Goal: Use online tool/utility: Use online tool/utility

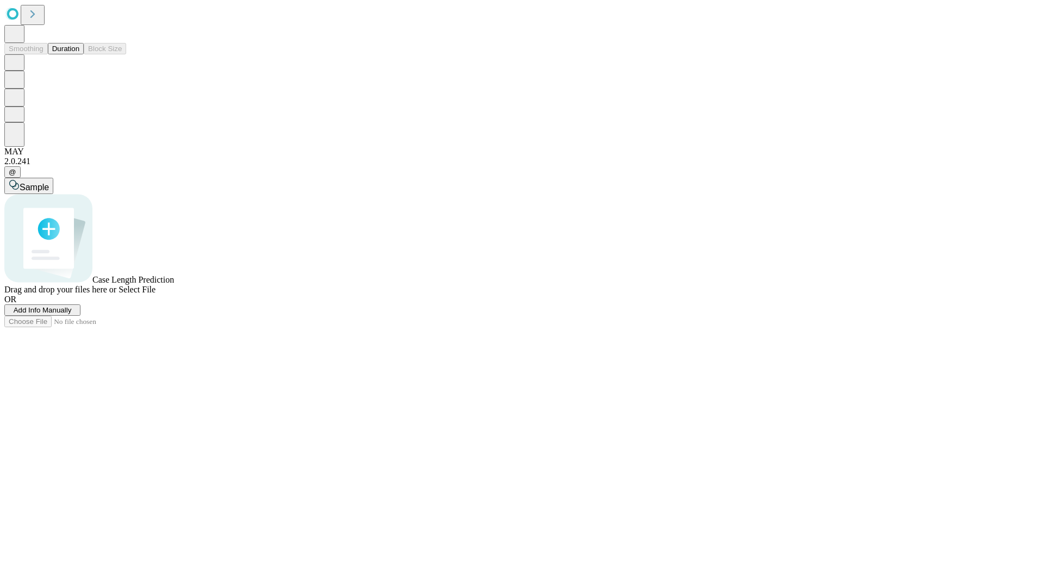
click at [79, 54] on button "Duration" at bounding box center [66, 48] width 36 height 11
click at [72, 314] on span "Add Info Manually" at bounding box center [43, 310] width 58 height 8
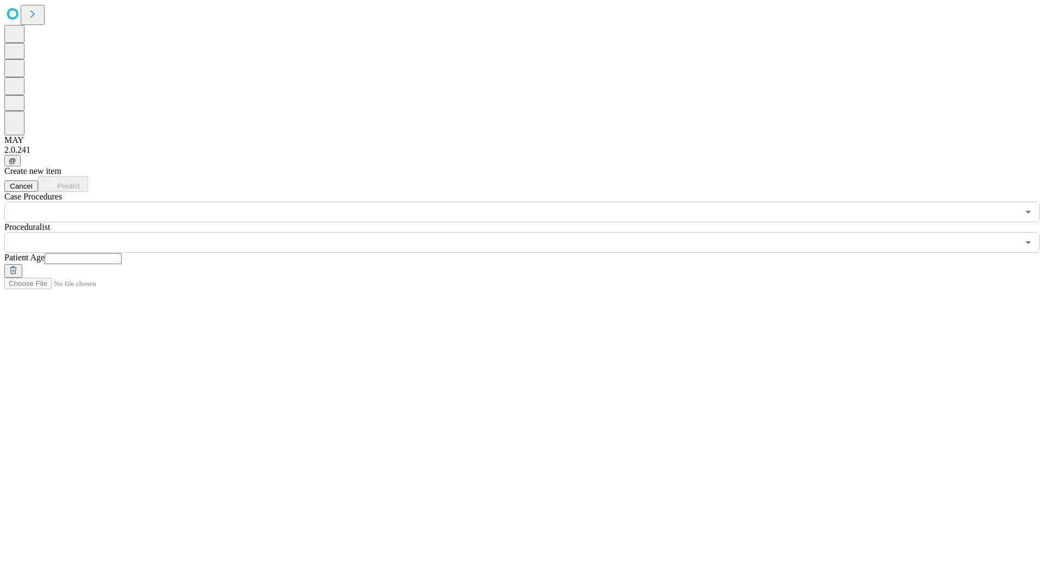
click at [122, 253] on input "text" at bounding box center [83, 258] width 77 height 11
type input "**"
click at [530, 232] on input "text" at bounding box center [511, 242] width 1014 height 21
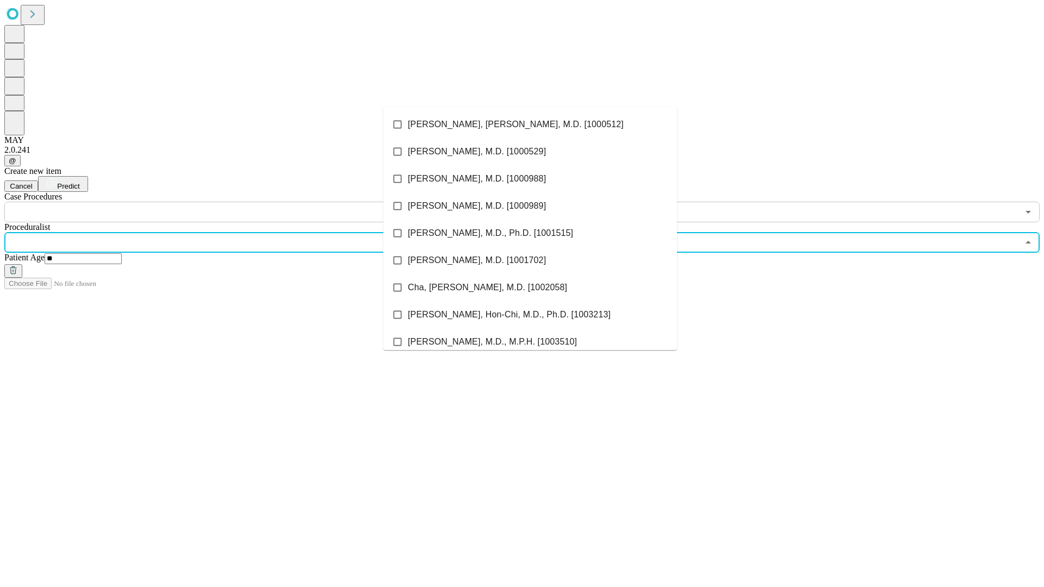
click at [530, 125] on li "[PERSON_NAME], [PERSON_NAME], M.D. [1000512]" at bounding box center [530, 124] width 294 height 27
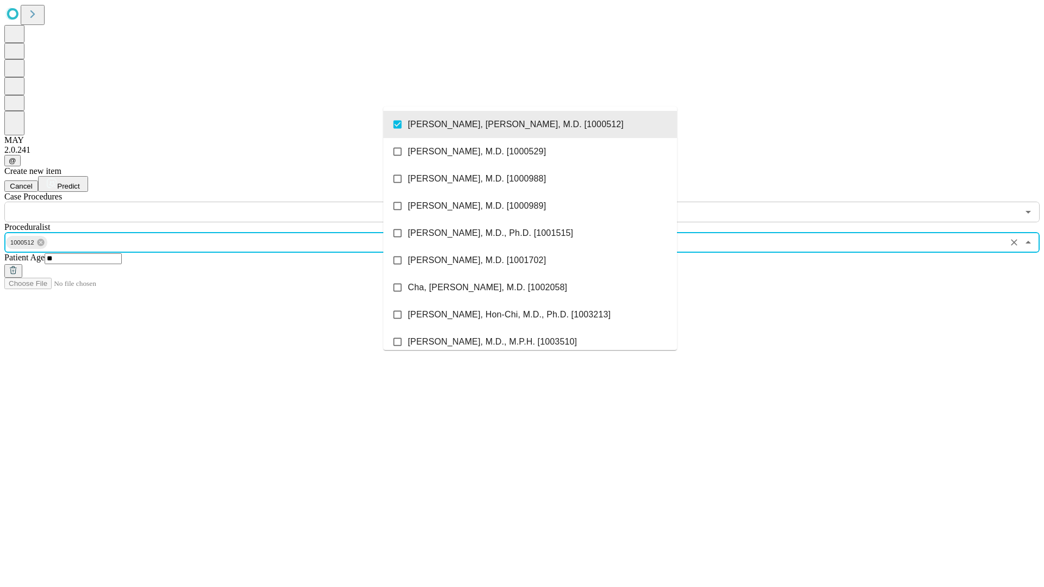
click at [228, 202] on input "text" at bounding box center [511, 212] width 1014 height 21
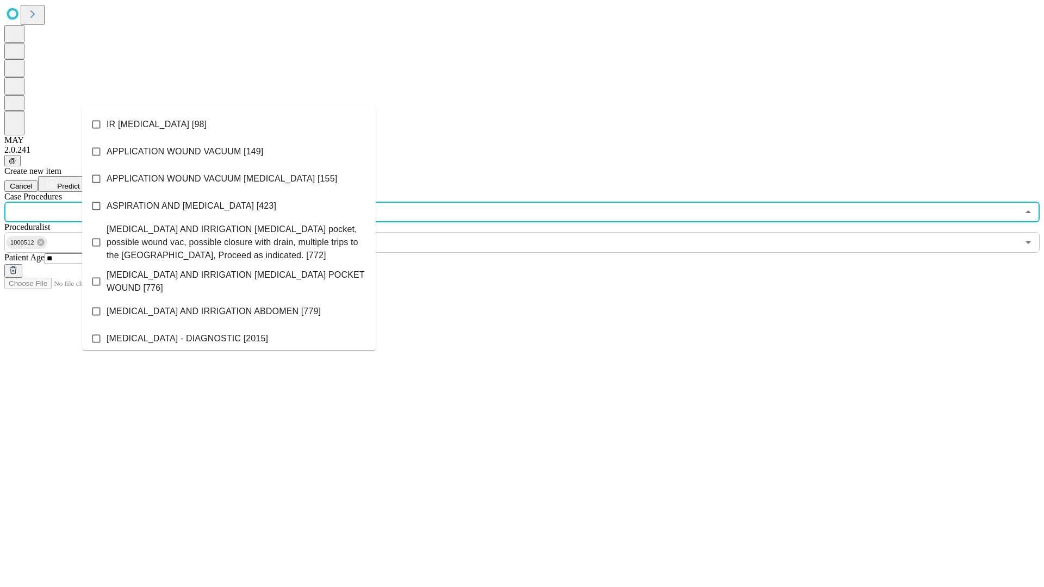
click at [229, 125] on li "IR [MEDICAL_DATA] [98]" at bounding box center [229, 124] width 294 height 27
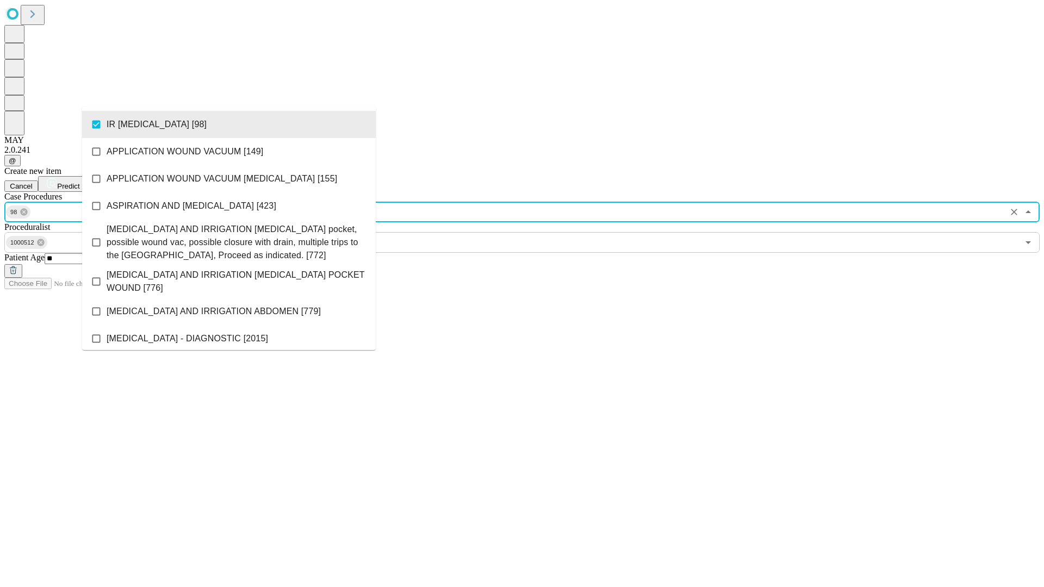
click at [79, 182] on span "Predict" at bounding box center [68, 186] width 22 height 8
